Goal: Information Seeking & Learning: Check status

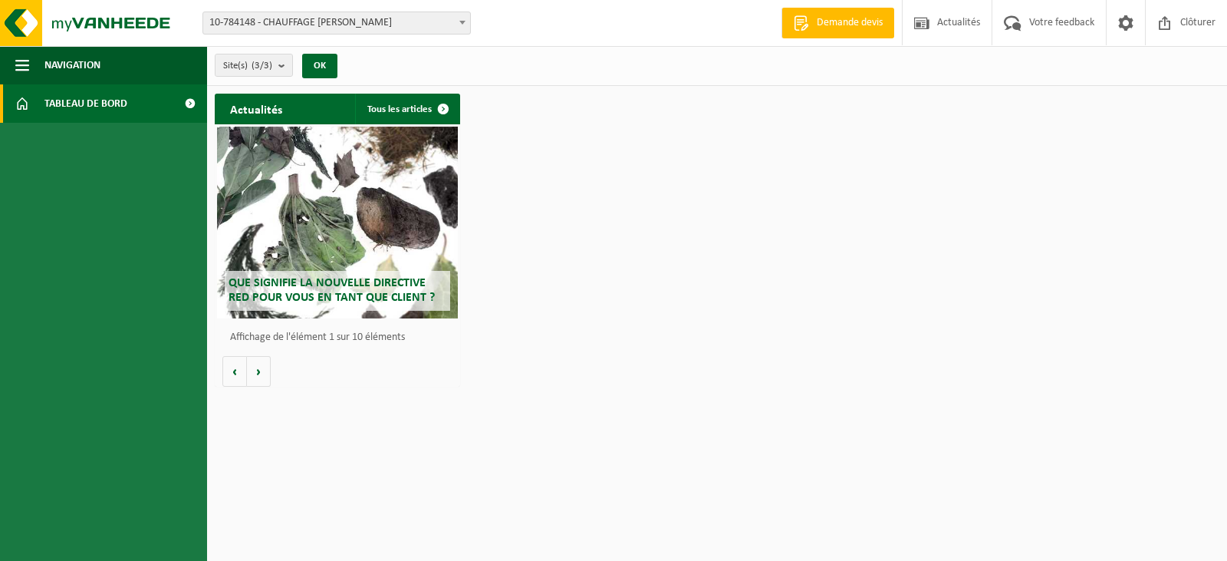
click at [73, 94] on span "Tableau de bord" at bounding box center [85, 103] width 83 height 38
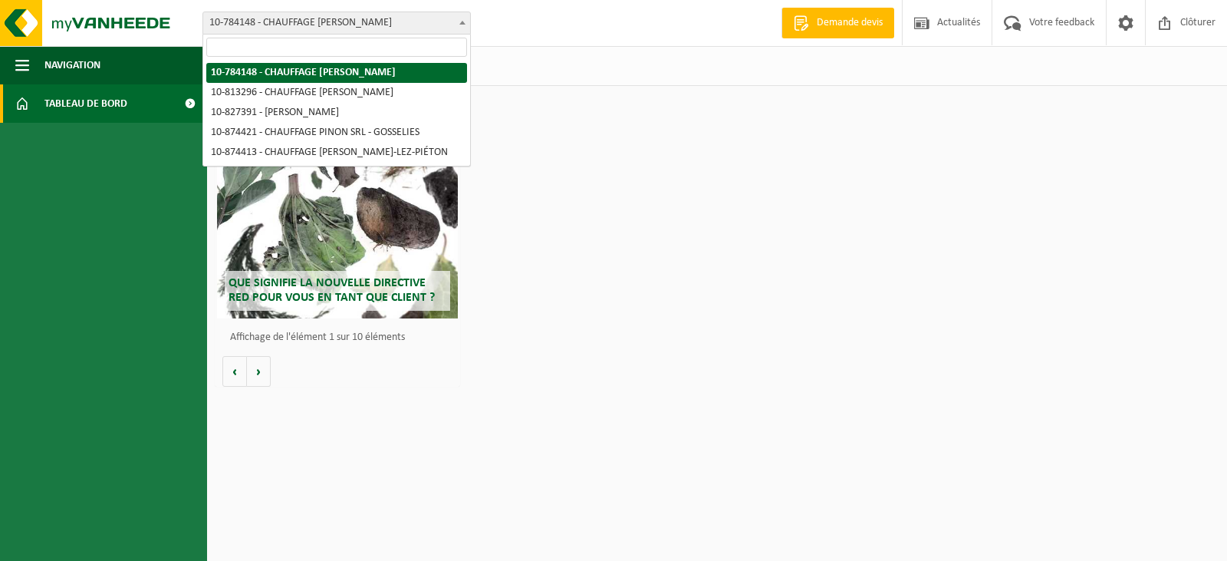
click at [310, 27] on span "10-784148 - CHAUFFAGE [PERSON_NAME]" at bounding box center [336, 22] width 267 height 21
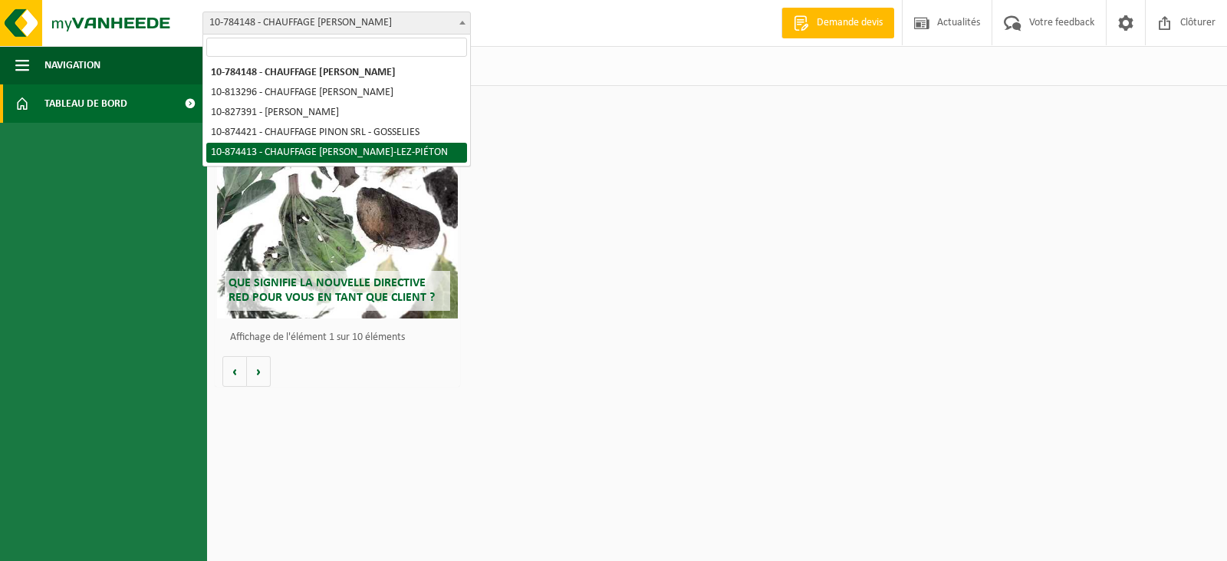
select select "106609"
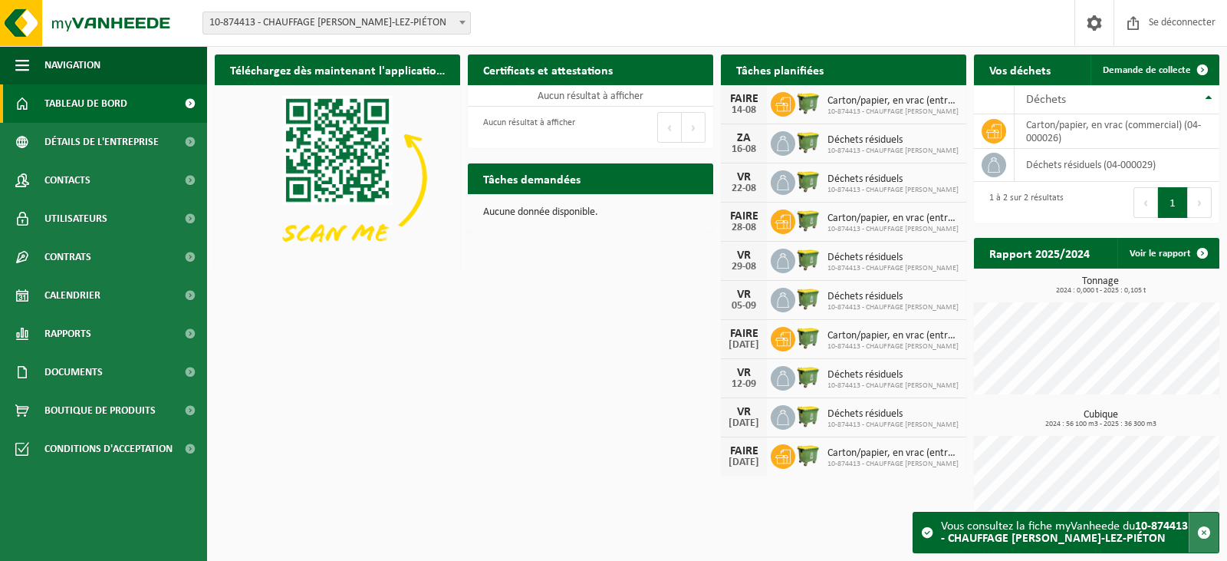
click at [1203, 531] on span "button" at bounding box center [1204, 532] width 14 height 14
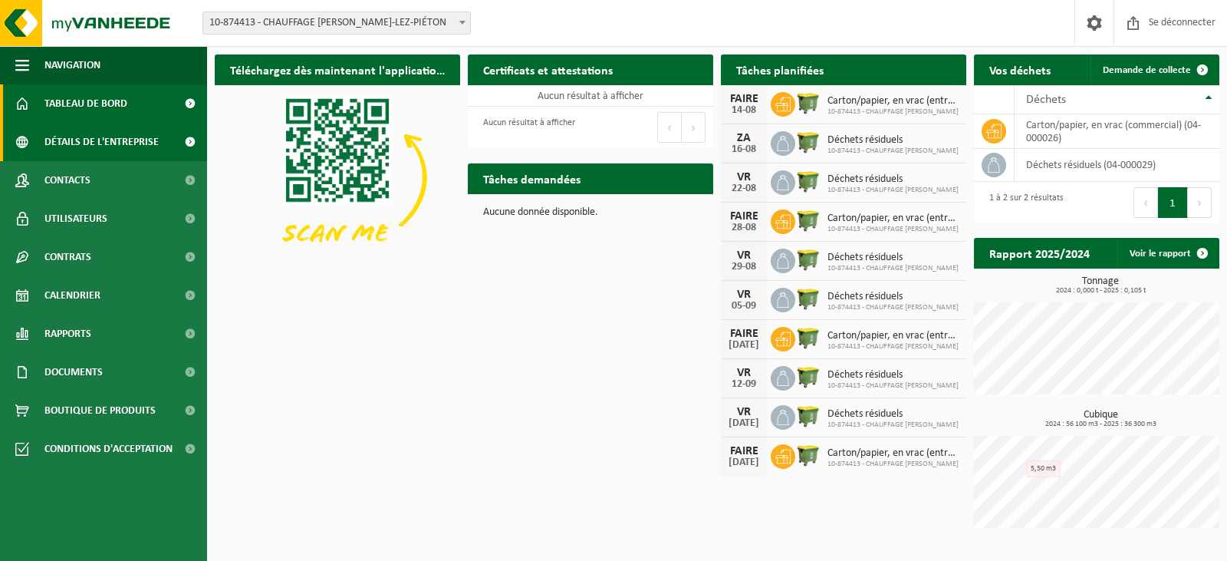
click at [107, 144] on font "Détails de l'entreprise" at bounding box center [101, 143] width 114 height 12
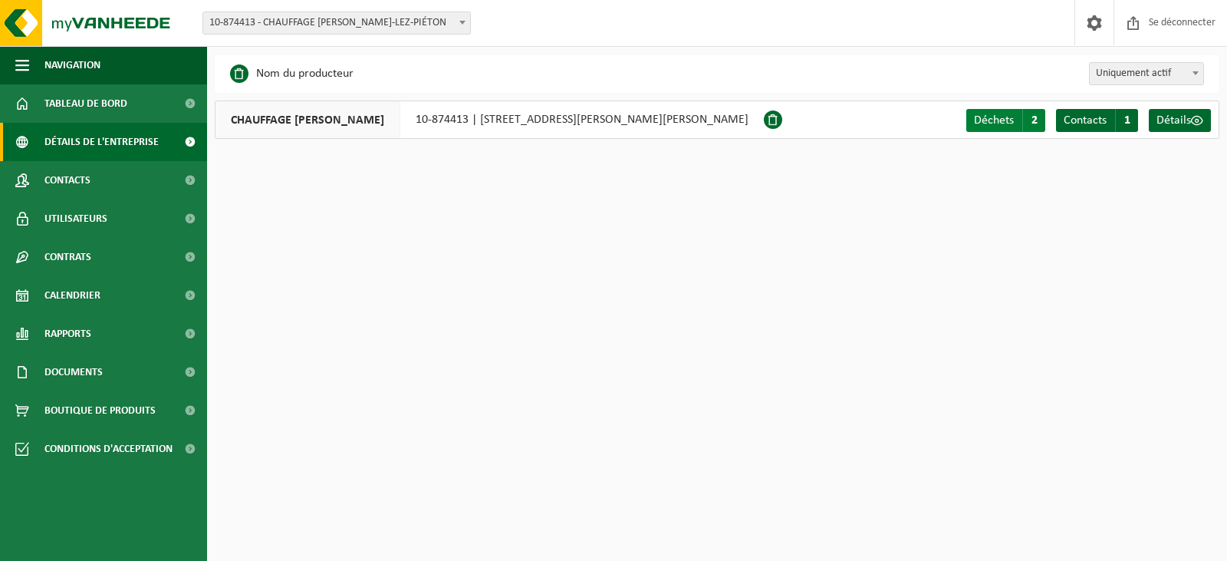
click at [1008, 124] on font "Déchets" at bounding box center [994, 120] width 40 height 12
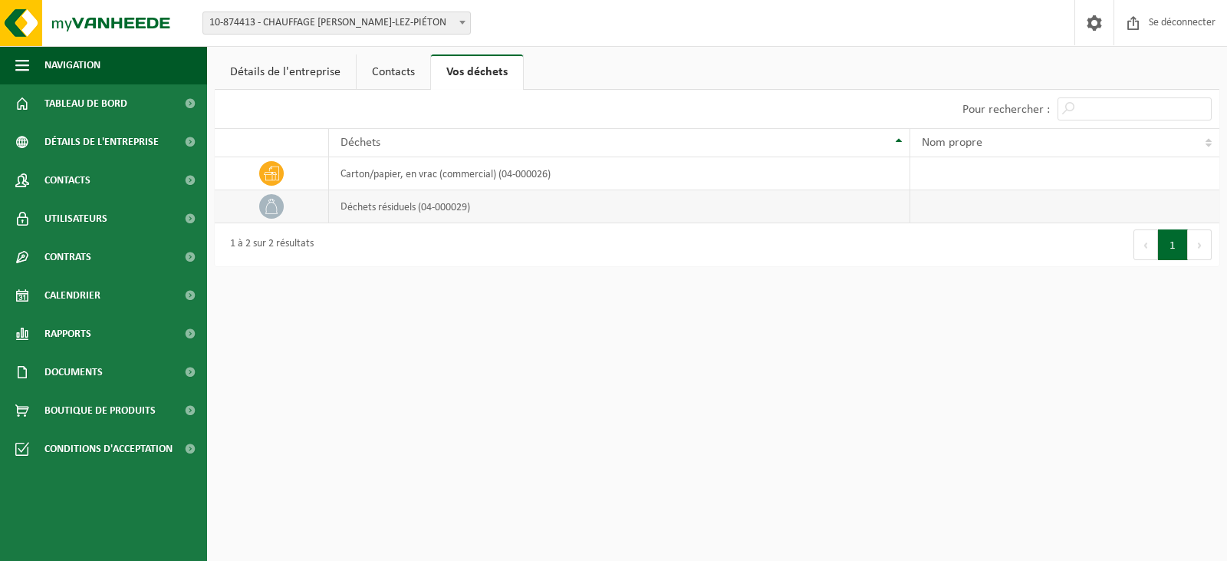
click at [367, 211] on font "déchets résiduels (04-000029)" at bounding box center [406, 207] width 130 height 12
click at [274, 206] on icon at bounding box center [271, 206] width 15 height 15
click at [85, 338] on font "Rapports" at bounding box center [67, 334] width 47 height 12
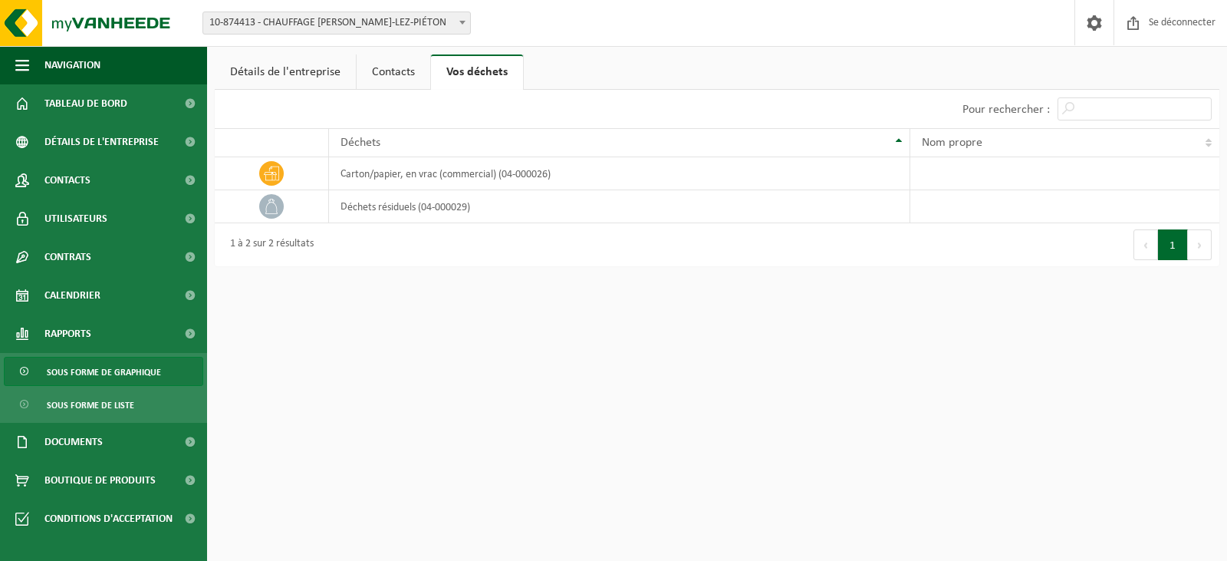
click at [110, 357] on span "Sous forme de graphique" at bounding box center [104, 371] width 114 height 29
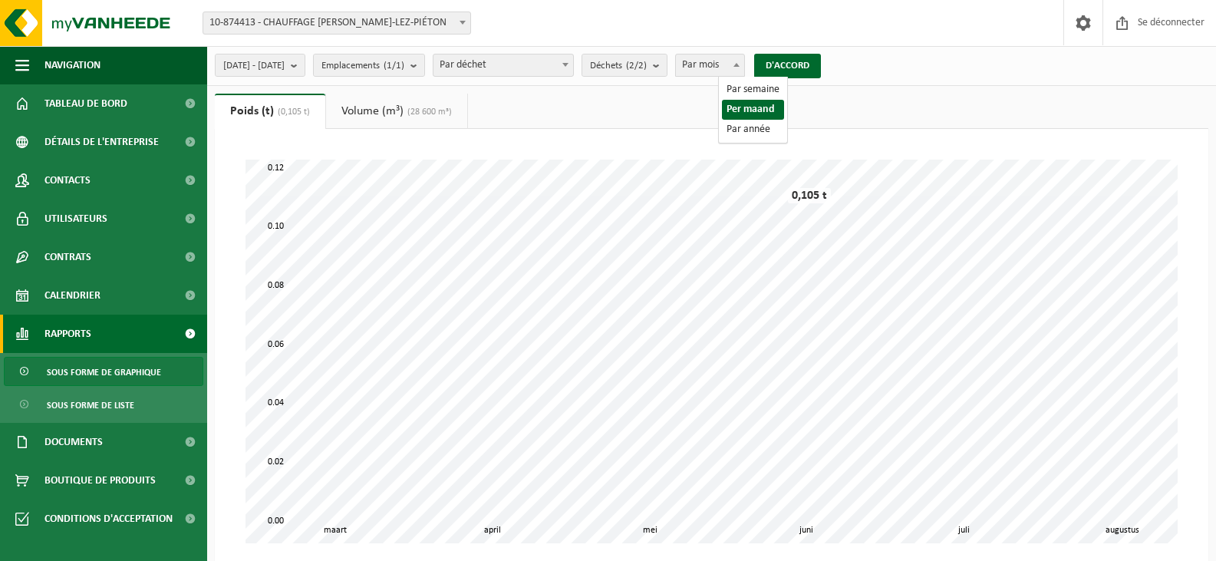
click at [744, 54] on span at bounding box center [736, 64] width 15 height 20
click at [809, 71] on font "D'ACCORD" at bounding box center [787, 66] width 44 height 10
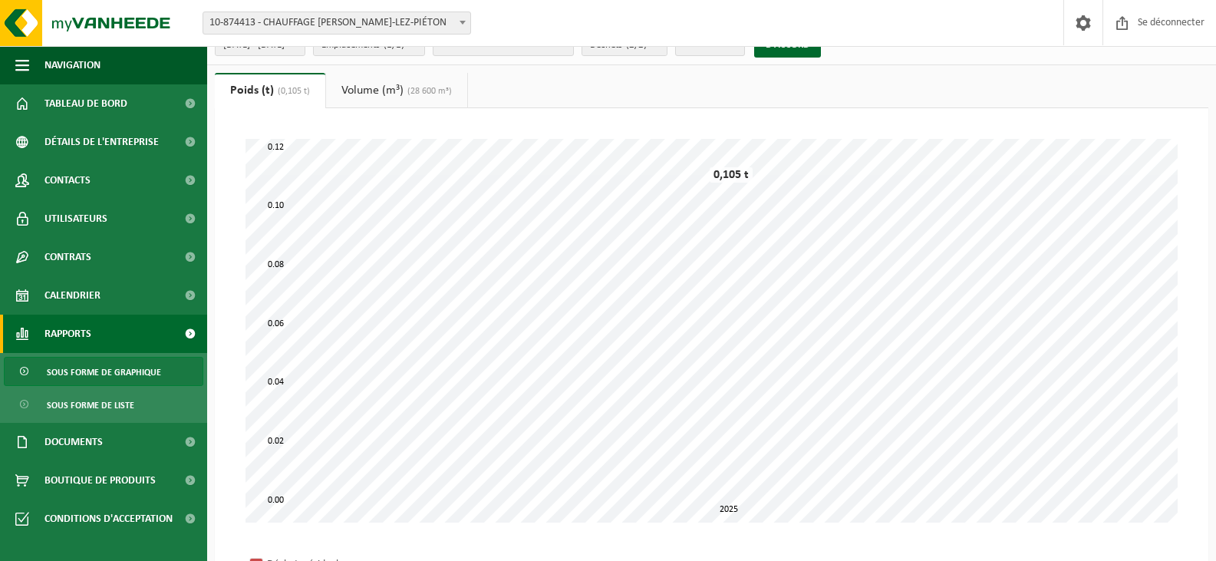
scroll to position [8, 0]
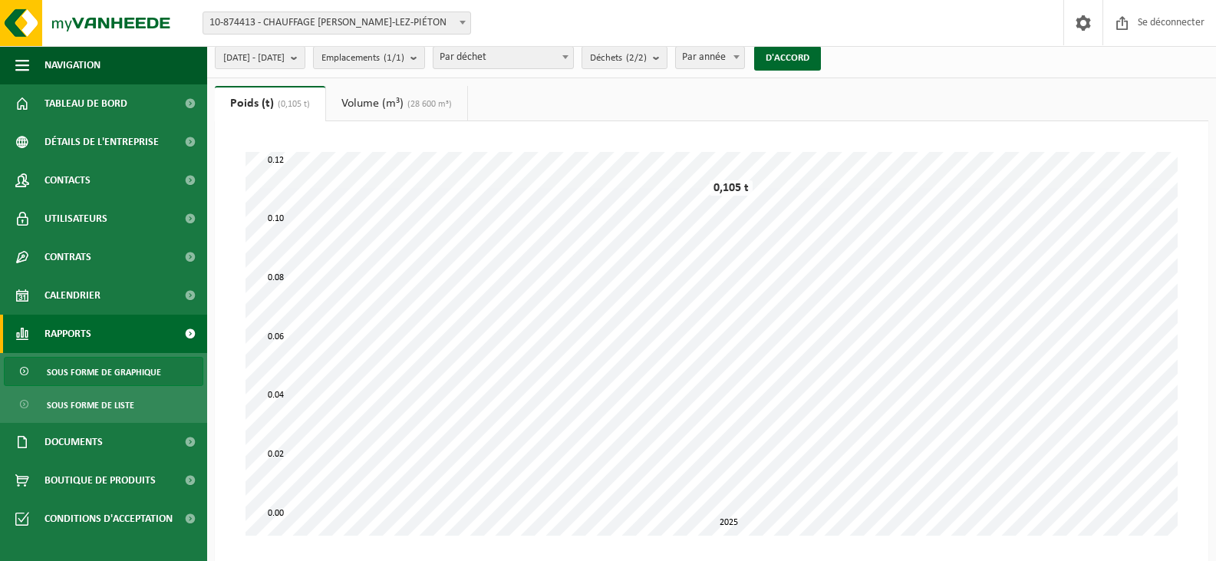
click at [735, 46] on div "Bifurquer: 10-784148 - CHAUFFAGE JULIEN PINON - GOSSELIES 10-813296 - CHAUFFAGE…" at bounding box center [608, 23] width 1216 height 47
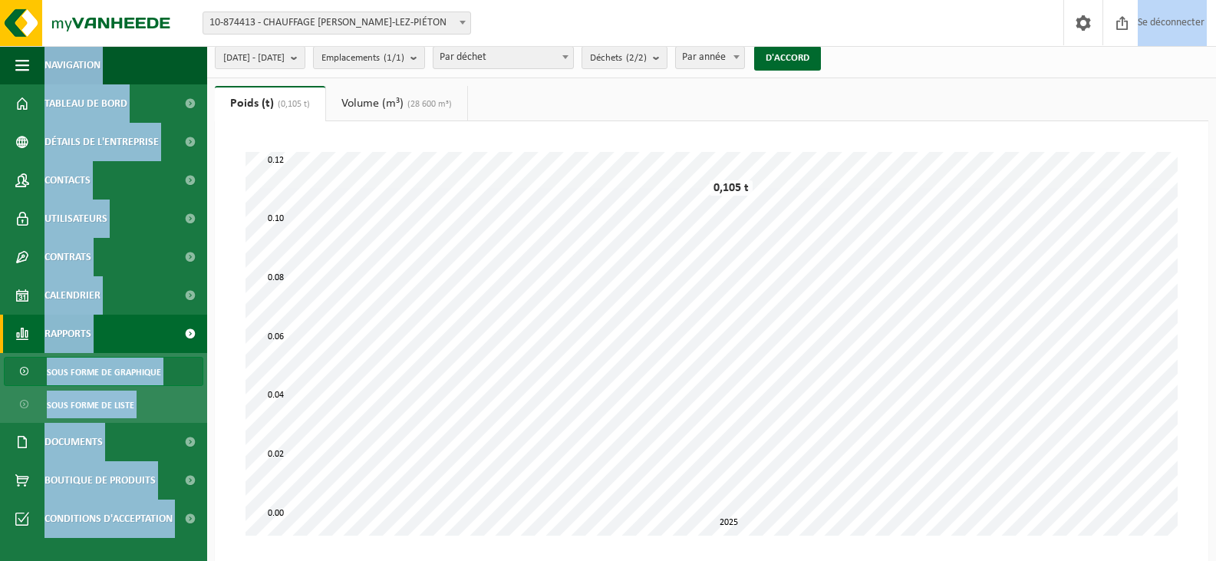
click at [735, 48] on div "Bifurquer: 10-784148 - CHAUFFAGE JULIEN PINON - GOSSELIES 10-813296 - CHAUFFAGE…" at bounding box center [608, 422] width 1216 height 861
click at [735, 48] on span "Par année" at bounding box center [710, 57] width 68 height 21
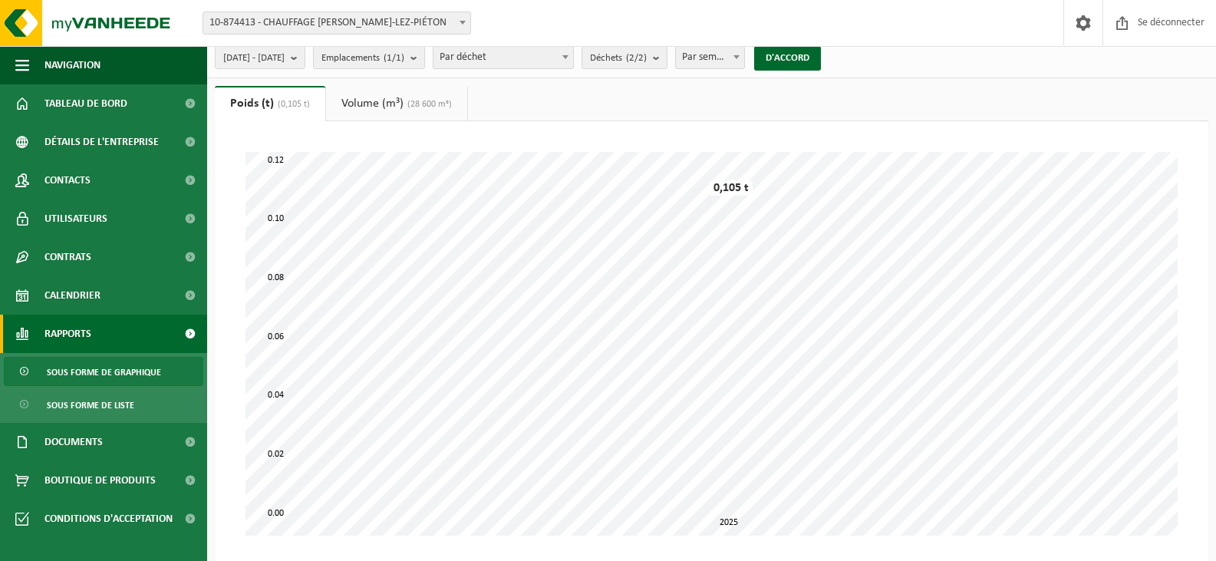
click at [775, 130] on div "Veuillez patienter. En raison de la grande quantité de données, le chargement p…" at bounding box center [711, 370] width 993 height 498
click at [305, 64] on button "01/03/2025 - 13/08/2025" at bounding box center [260, 57] width 91 height 23
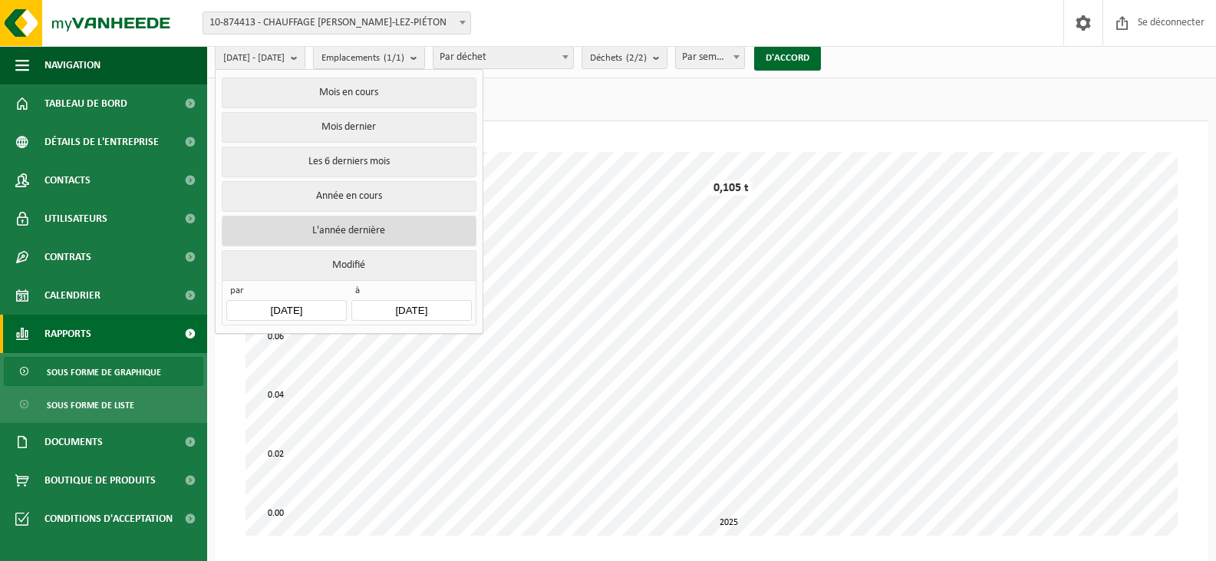
click at [370, 225] on font "L'année dernière" at bounding box center [348, 231] width 73 height 12
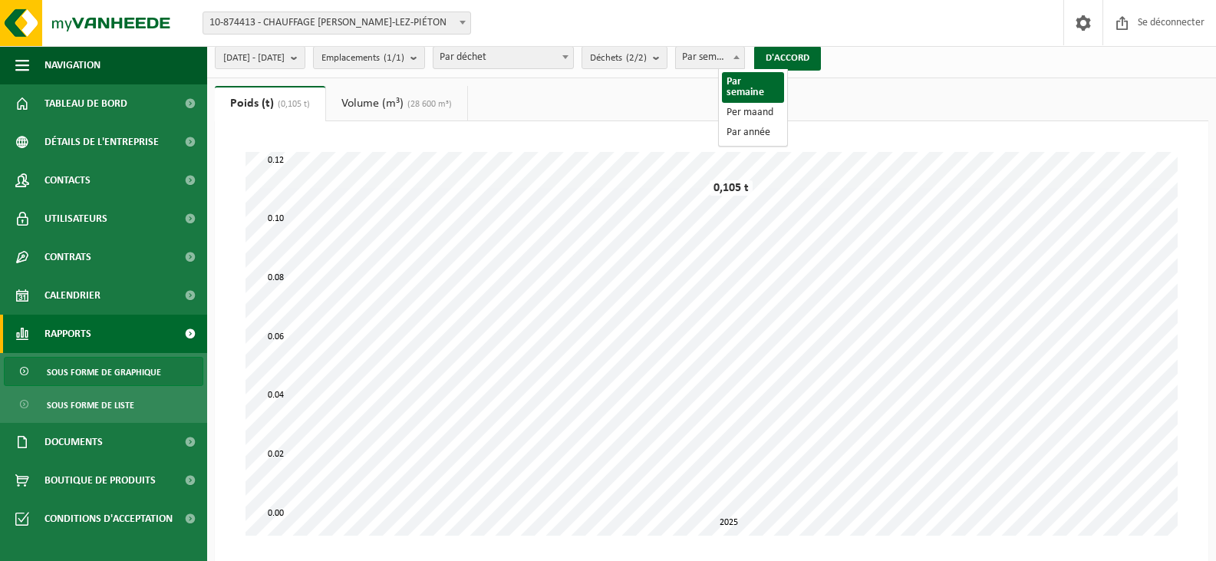
click at [744, 47] on span at bounding box center [736, 57] width 15 height 20
select select "3"
click at [808, 54] on font "D'ACCORD" at bounding box center [787, 58] width 44 height 10
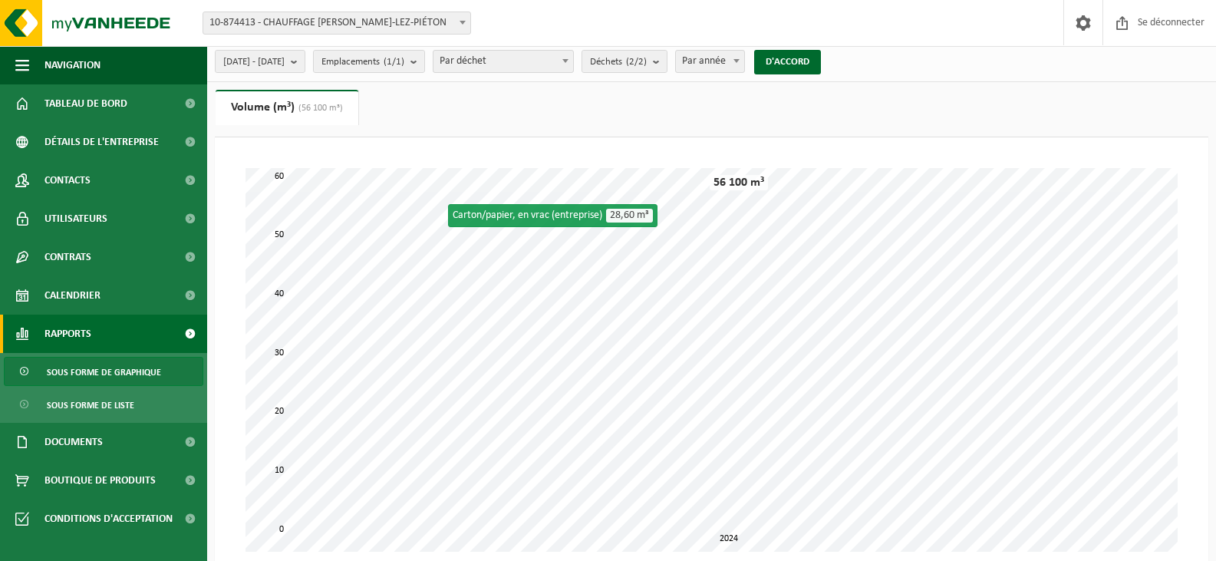
scroll to position [0, 0]
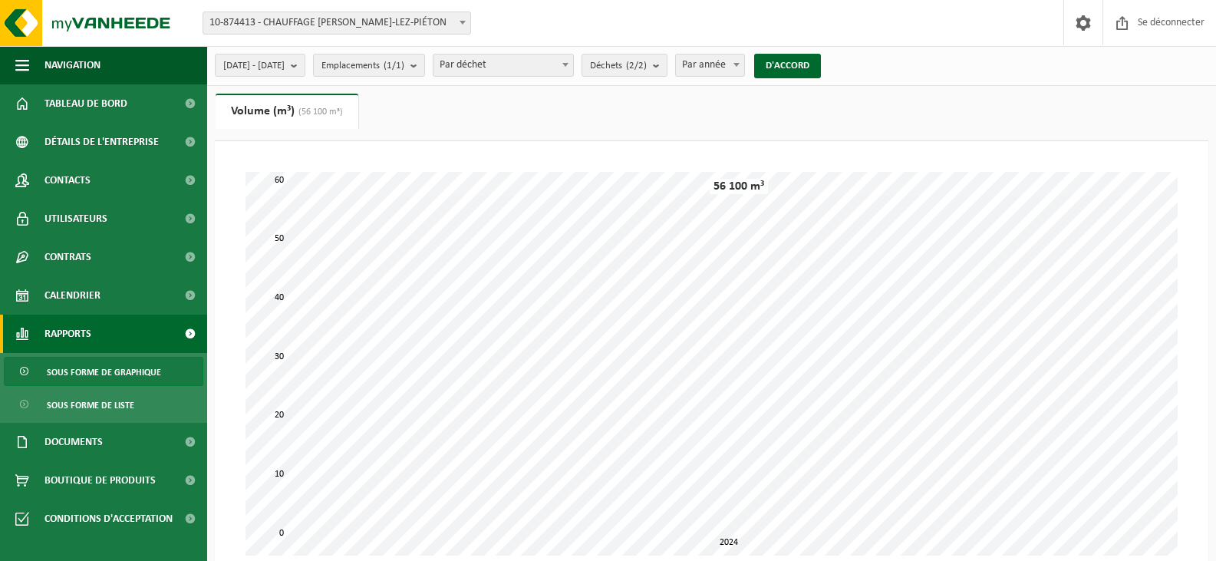
click at [131, 320] on link "Rapports" at bounding box center [103, 333] width 207 height 38
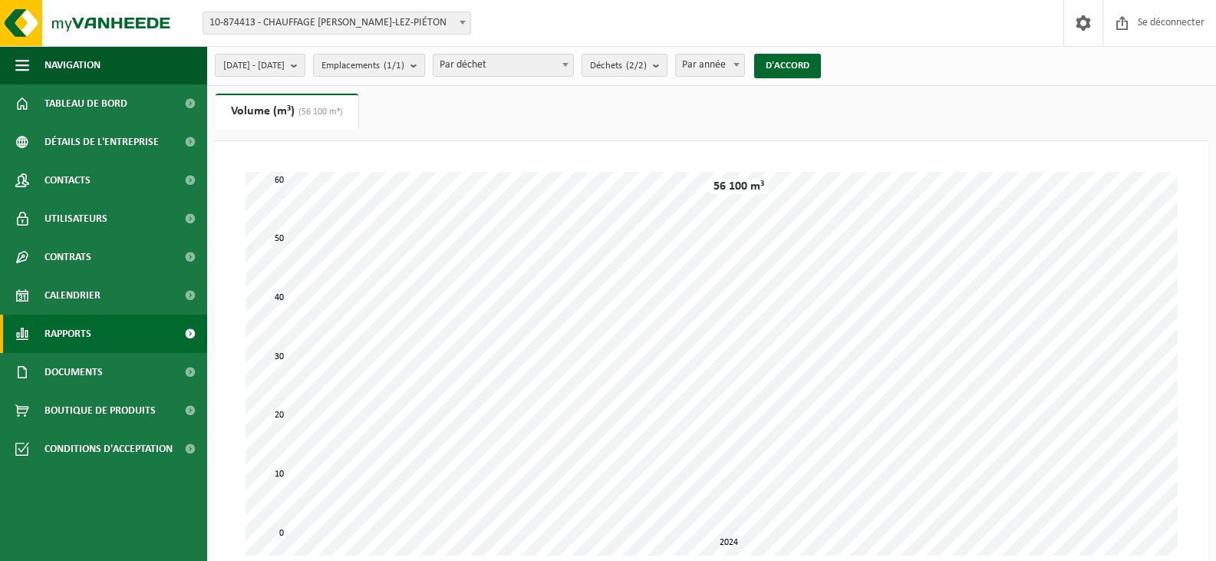
click at [132, 321] on link "Rapports" at bounding box center [103, 333] width 207 height 38
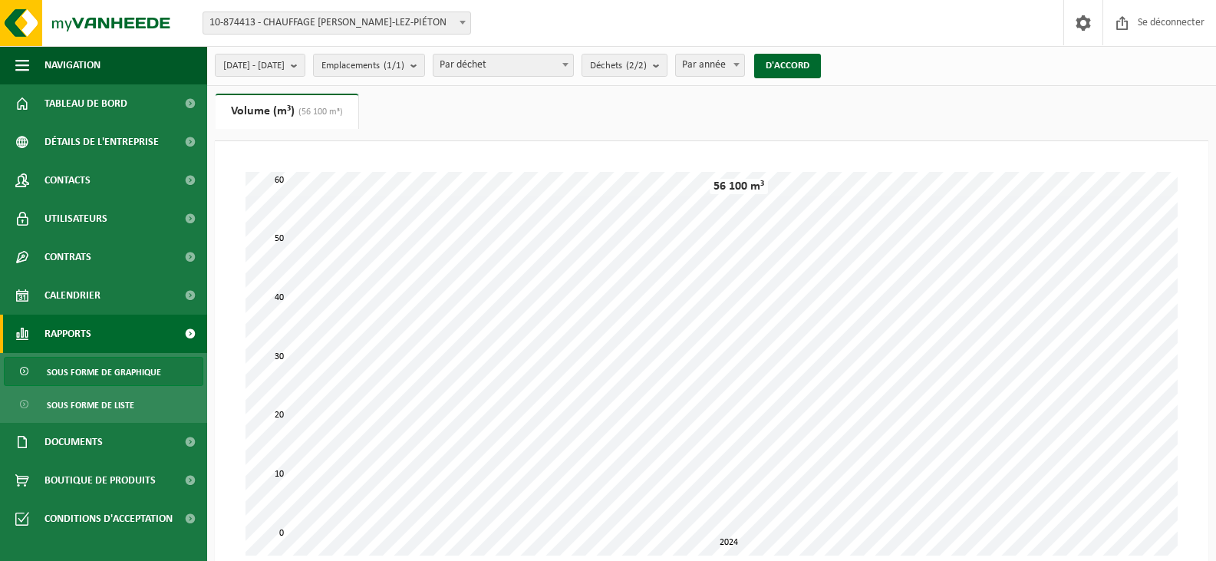
click at [120, 367] on span "Sous forme de graphique" at bounding box center [104, 371] width 114 height 29
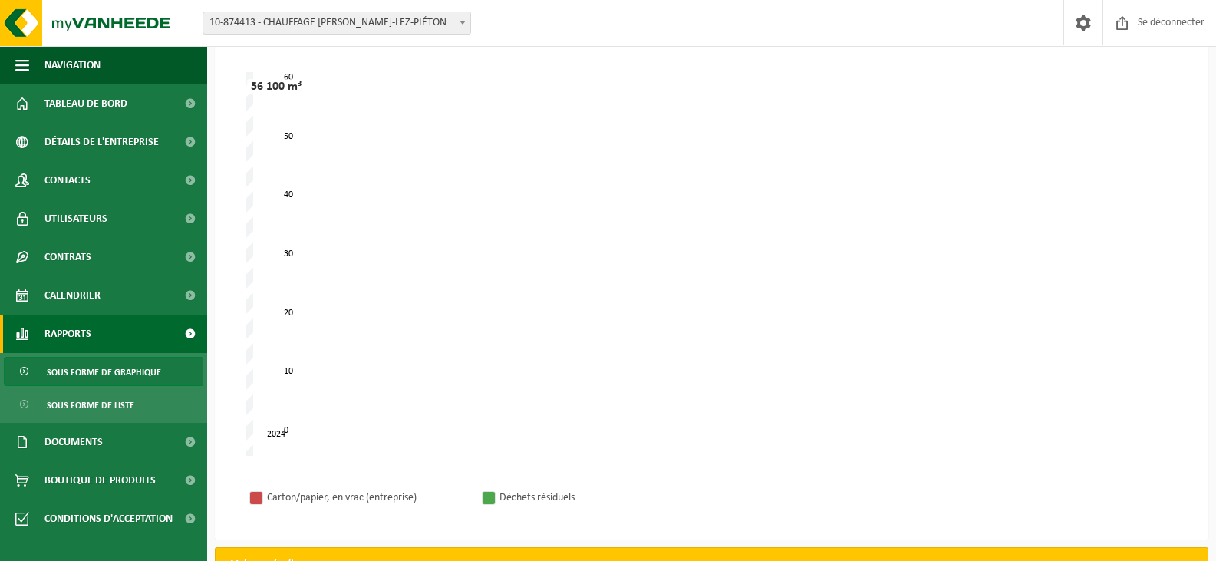
scroll to position [100, 0]
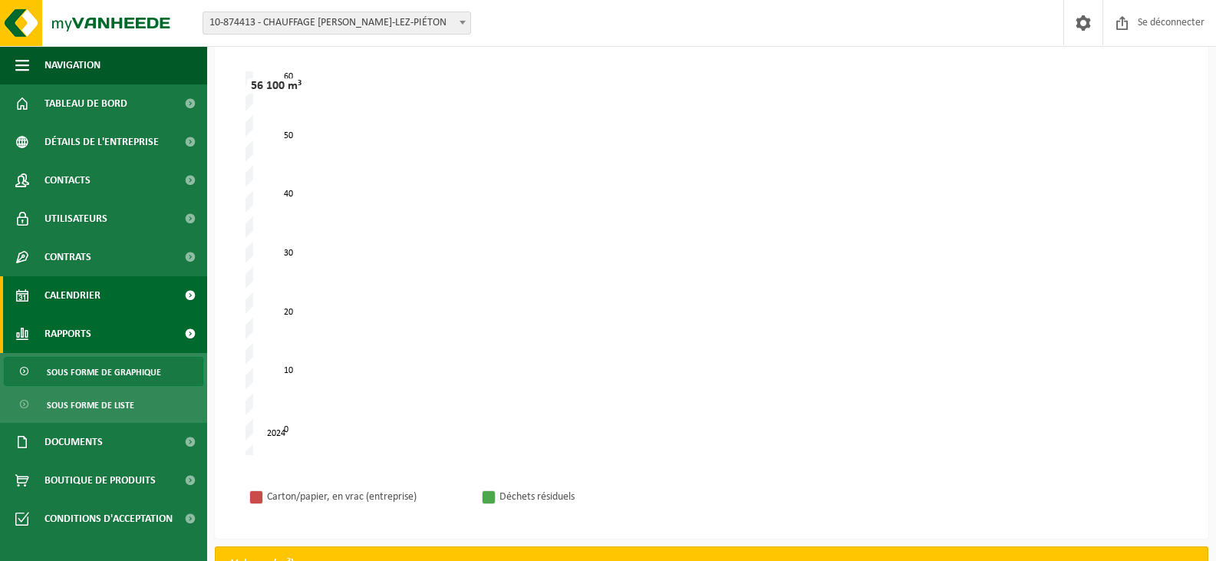
click at [104, 294] on link "Calendrier" at bounding box center [103, 295] width 207 height 38
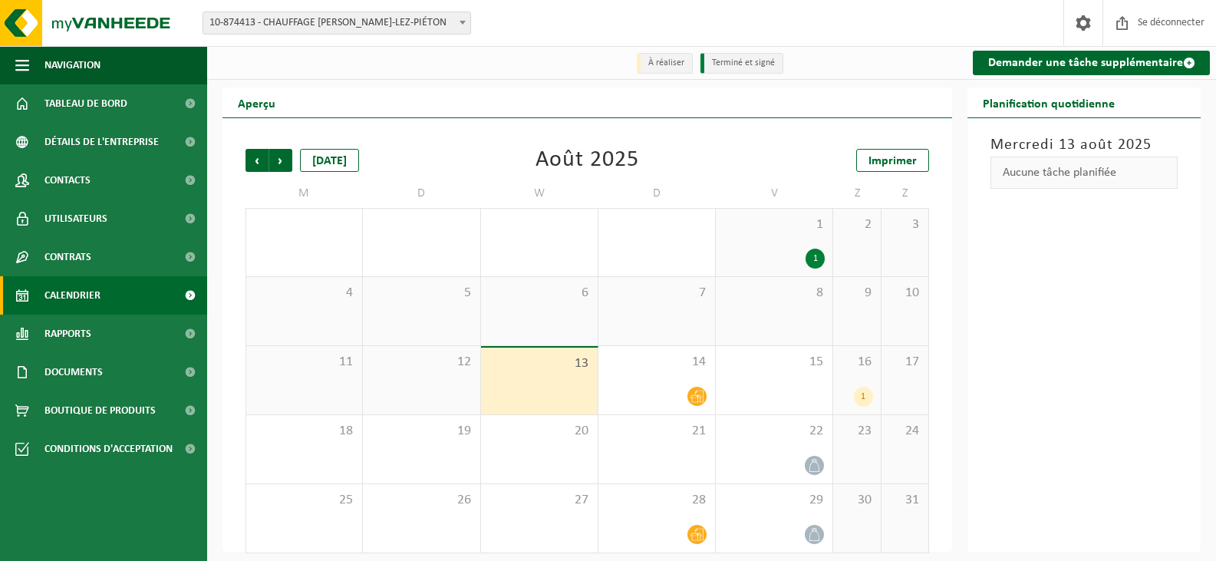
scroll to position [9, 0]
